Goal: Navigation & Orientation: Find specific page/section

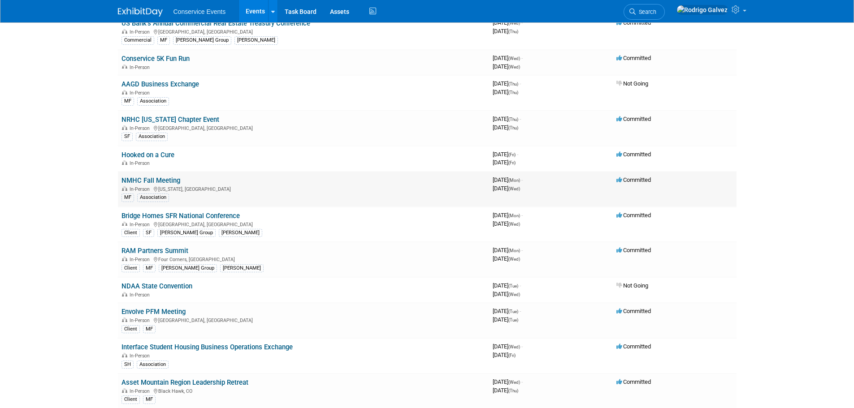
scroll to position [359, 0]
click at [156, 181] on link "NMHC Fall Meeting" at bounding box center [150, 179] width 59 height 8
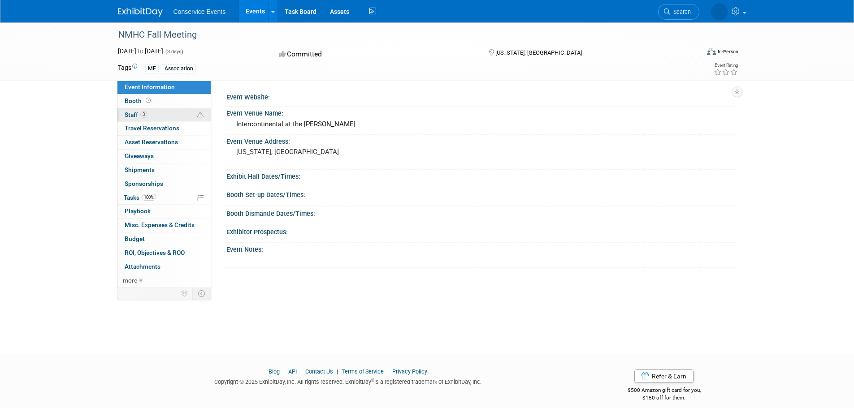
click at [131, 115] on span "Staff 3" at bounding box center [136, 114] width 22 height 7
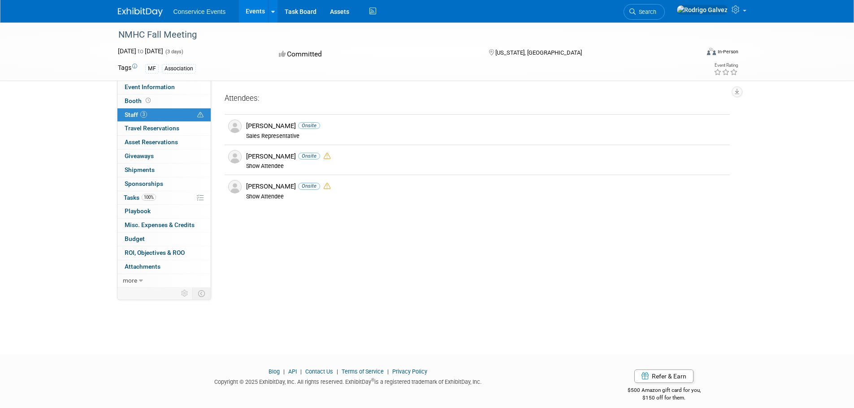
click at [127, 115] on span "Staff 3" at bounding box center [136, 114] width 22 height 7
click at [129, 100] on span "Booth" at bounding box center [139, 100] width 28 height 7
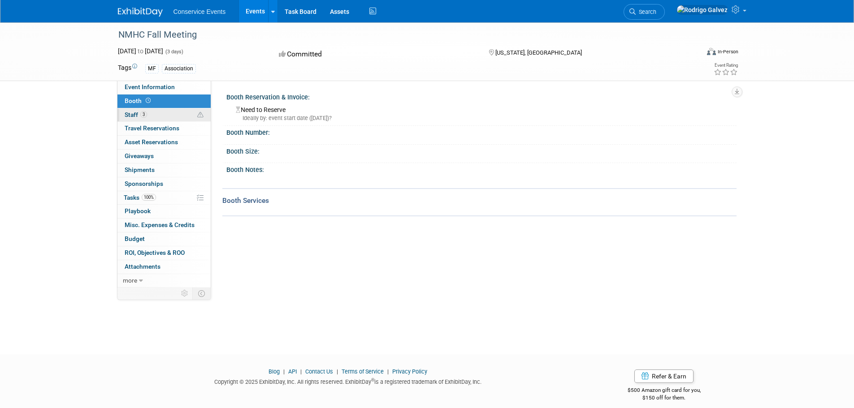
drag, startPoint x: 130, startPoint y: 112, endPoint x: 131, endPoint y: 126, distance: 13.9
click at [130, 113] on span "Staff 3" at bounding box center [136, 114] width 22 height 7
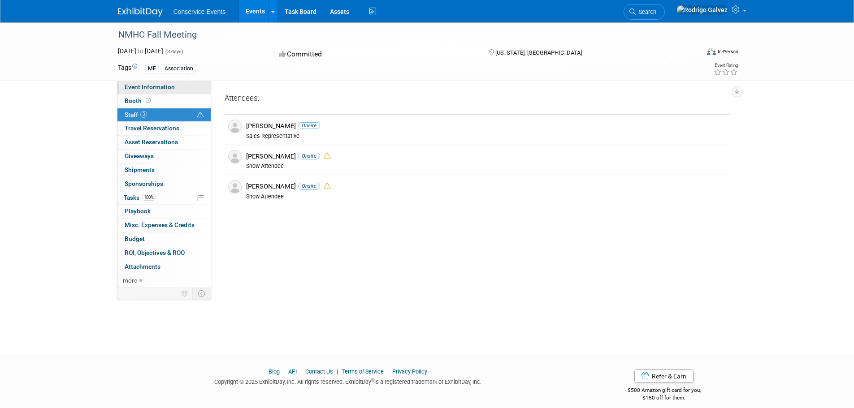
click at [139, 90] on span "Event Information" at bounding box center [150, 86] width 50 height 7
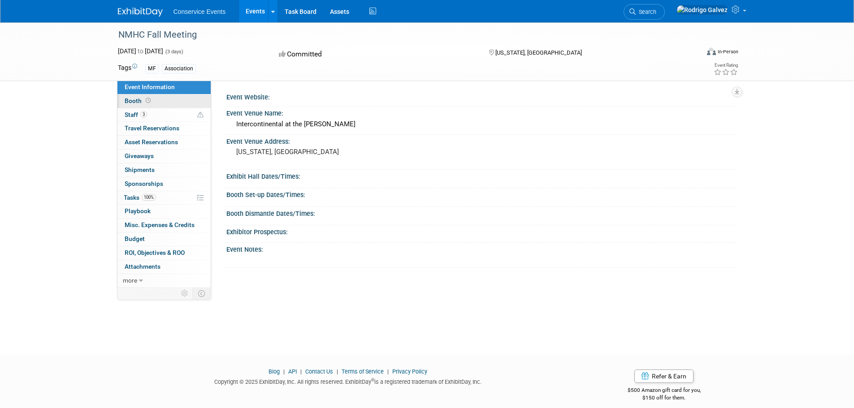
click at [133, 103] on span "Booth" at bounding box center [139, 100] width 28 height 7
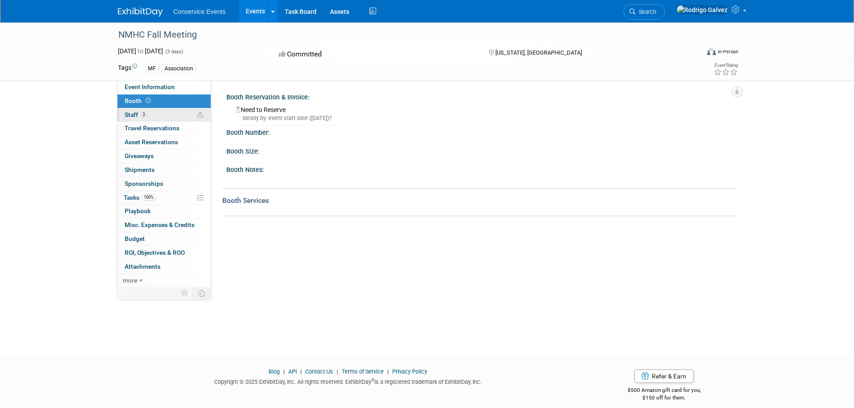
click at [128, 114] on span "Staff 3" at bounding box center [136, 114] width 22 height 7
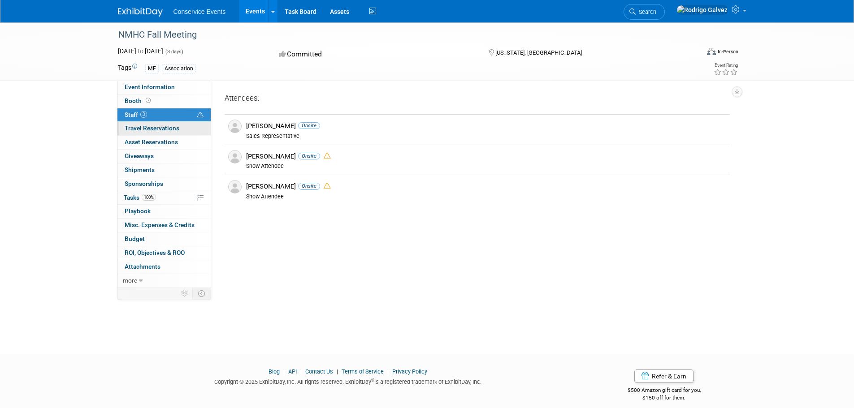
click at [134, 133] on link "0 Travel Reservations 0" at bounding box center [163, 128] width 93 height 13
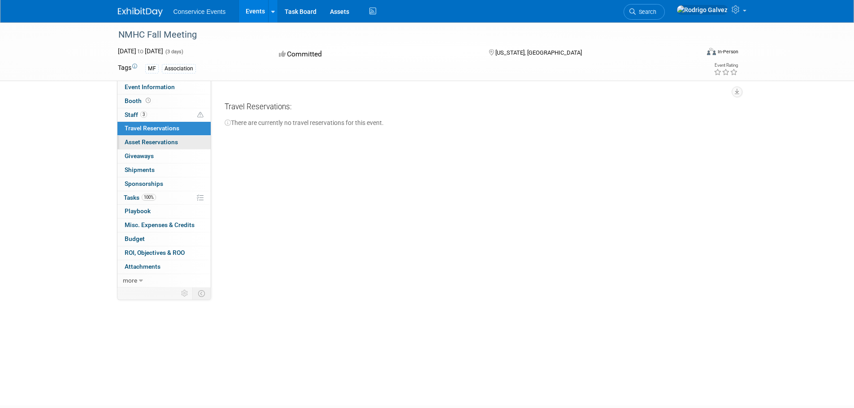
click at [147, 141] on span "Asset Reservations 0" at bounding box center [151, 141] width 53 height 7
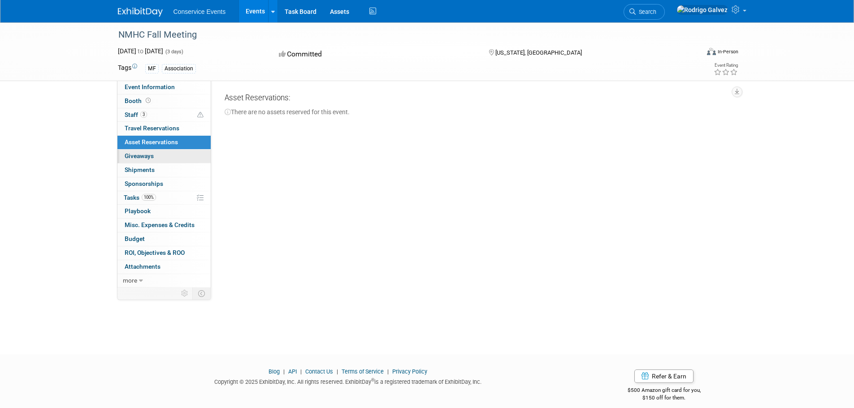
click at [140, 160] on link "0 Giveaways 0" at bounding box center [163, 156] width 93 height 13
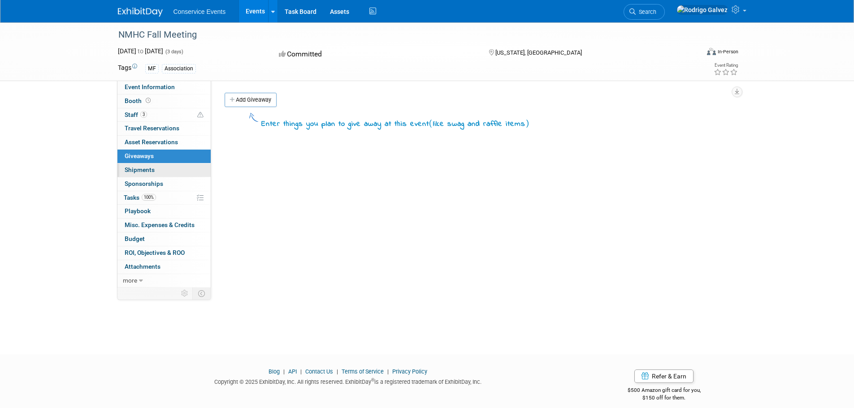
click at [143, 172] on span "Shipments 0" at bounding box center [140, 169] width 30 height 7
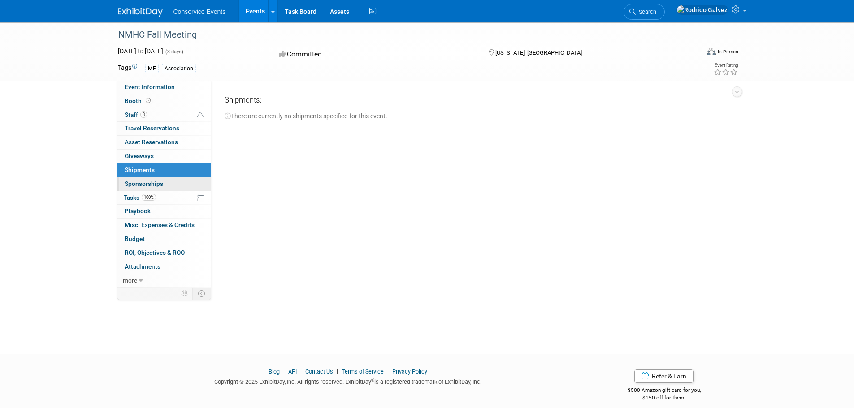
click at [136, 186] on span "Sponsorships 0" at bounding box center [144, 183] width 39 height 7
click at [128, 202] on link "100% Tasks 100%" at bounding box center [163, 197] width 93 height 13
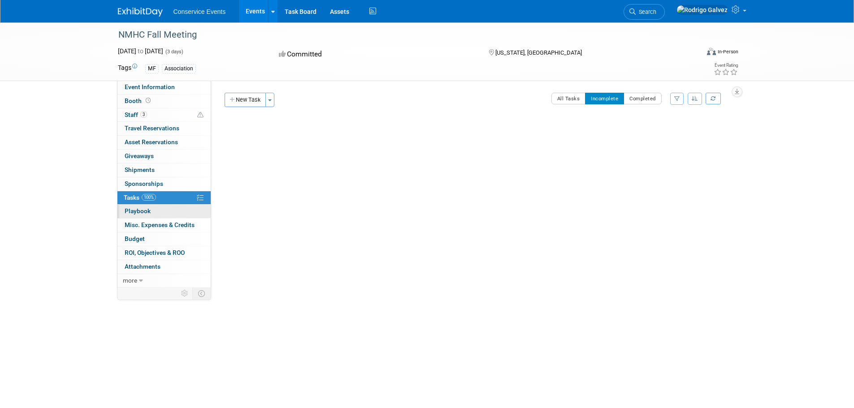
click at [132, 212] on span "Playbook 0" at bounding box center [138, 211] width 26 height 7
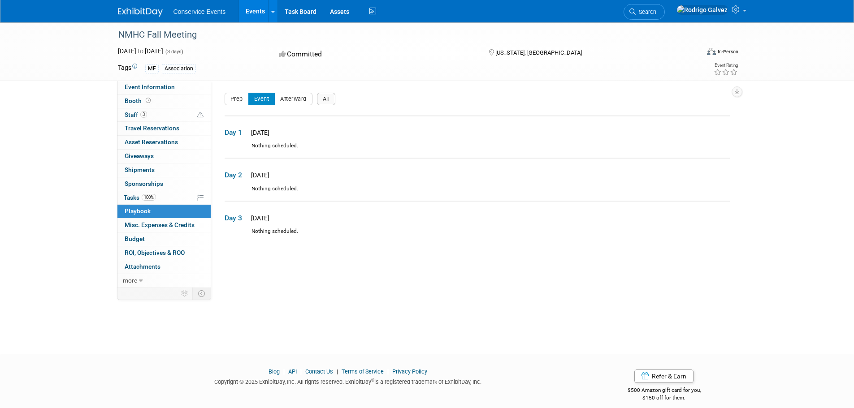
click at [137, 228] on span "Misc. Expenses & Credits 0" at bounding box center [160, 224] width 70 height 7
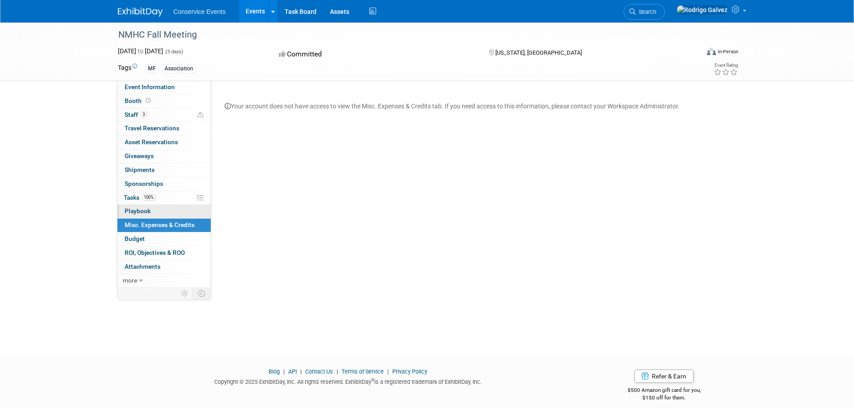
click at [132, 210] on span "Playbook 0" at bounding box center [138, 211] width 26 height 7
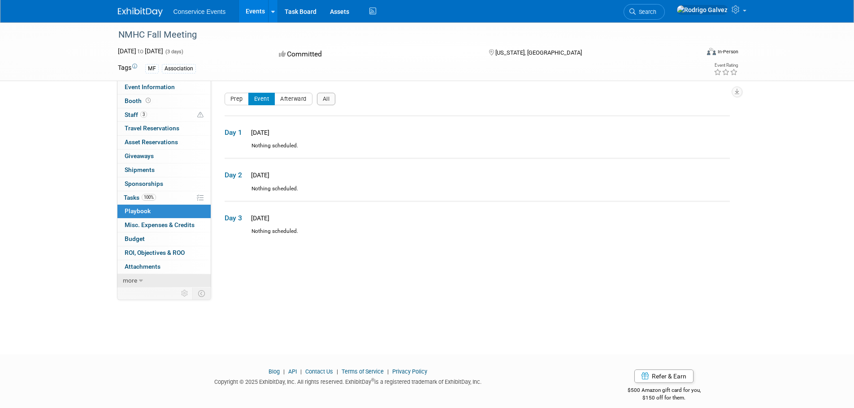
click at [133, 281] on span "more" at bounding box center [130, 280] width 14 height 7
click at [159, 85] on span "Event Information" at bounding box center [150, 86] width 50 height 7
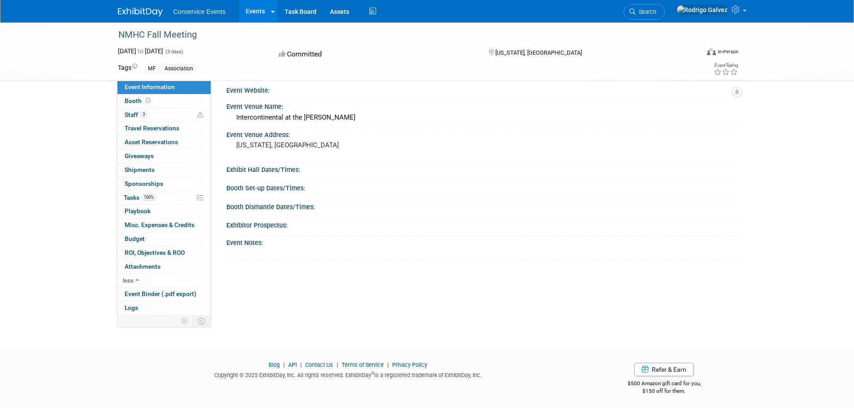
scroll to position [9, 0]
